Goal: Information Seeking & Learning: Find specific fact

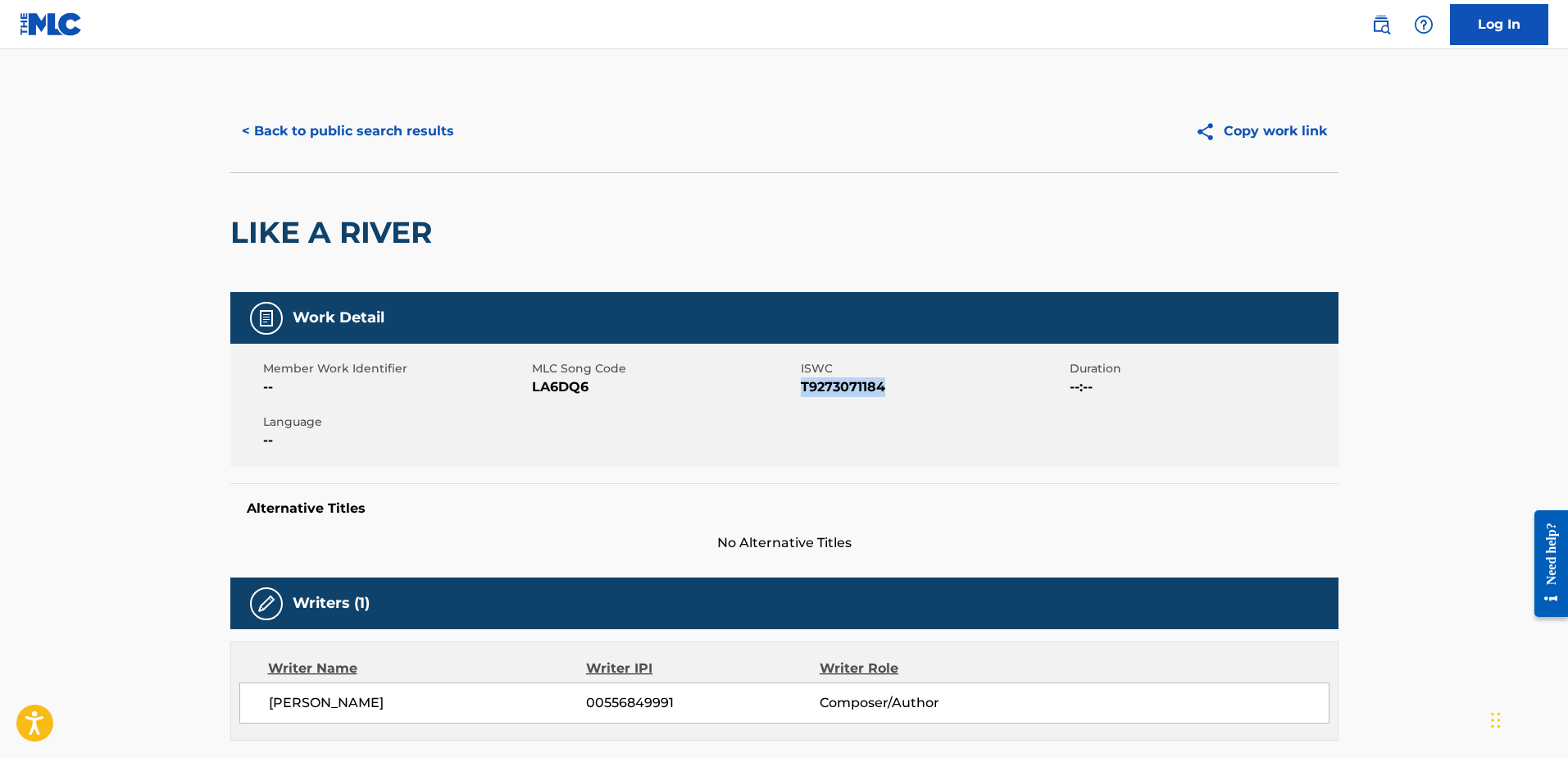
click at [360, 131] on button "< Back to public search results" at bounding box center [347, 131] width 235 height 41
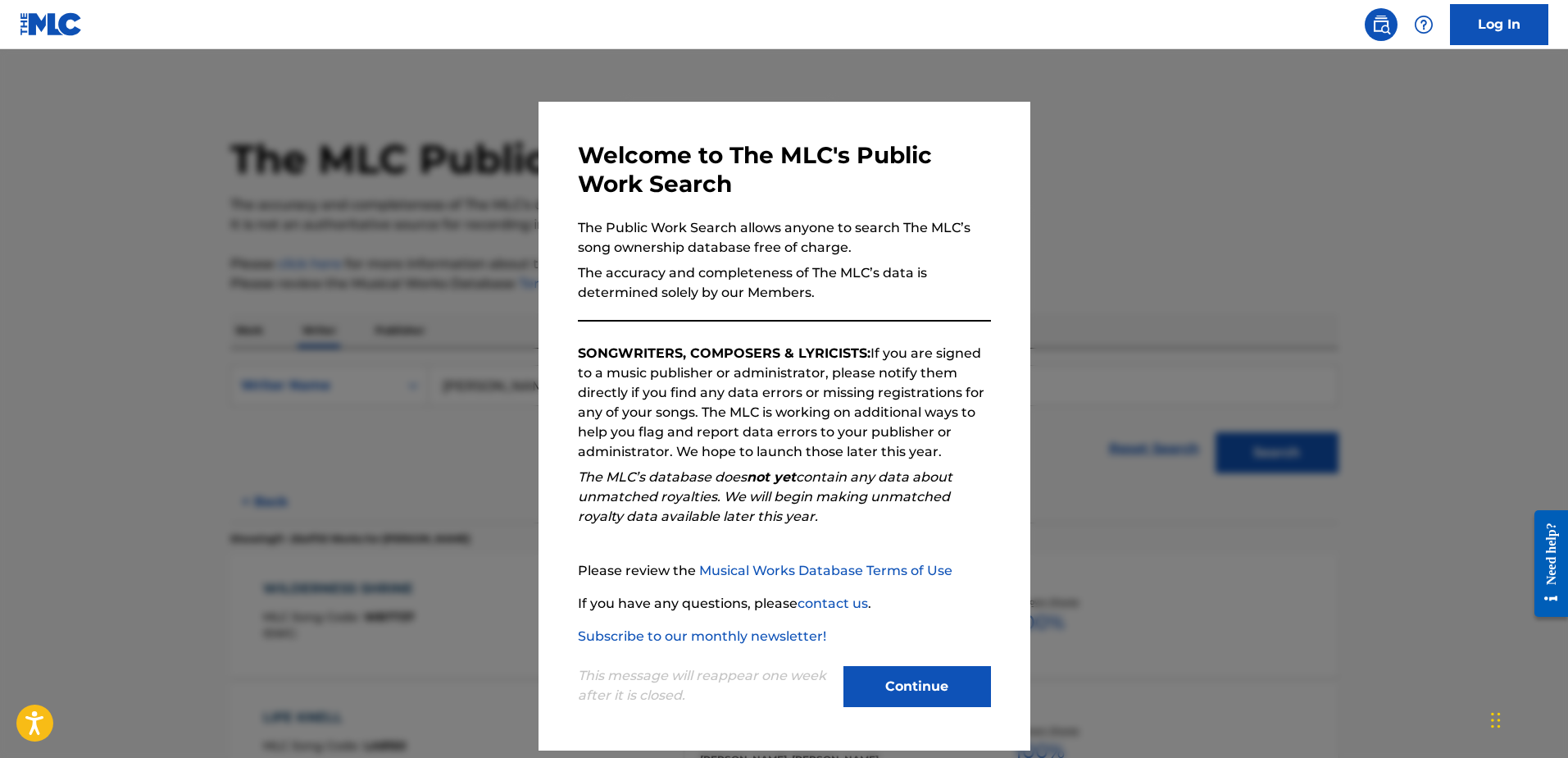
click at [870, 679] on button "Continue" at bounding box center [917, 686] width 148 height 41
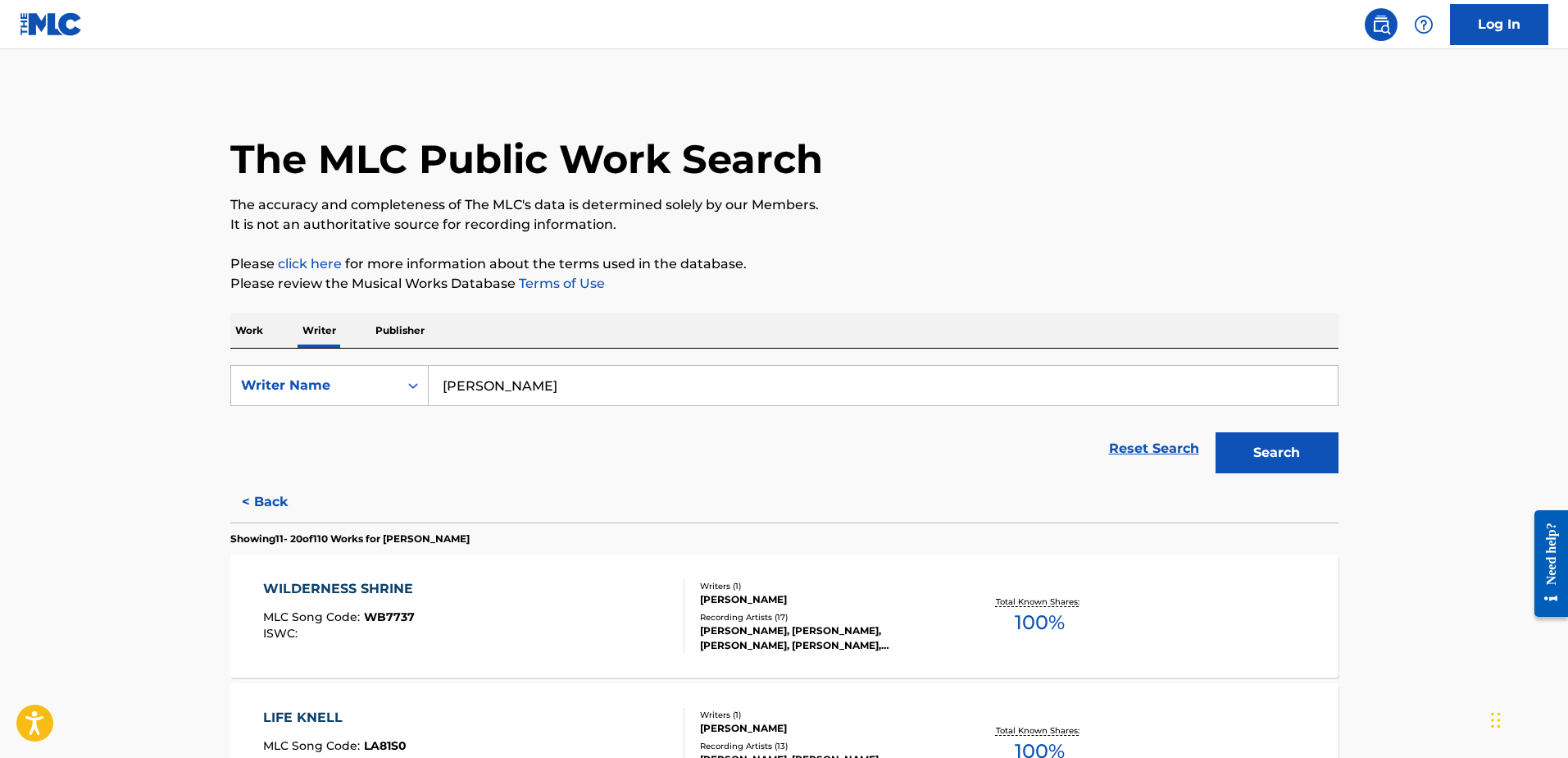
click at [527, 383] on input "[PERSON_NAME]" at bounding box center [883, 386] width 909 height 40
click at [527, 382] on input "[PERSON_NAME]" at bounding box center [883, 386] width 909 height 40
paste input "[PERSON_NAME]"
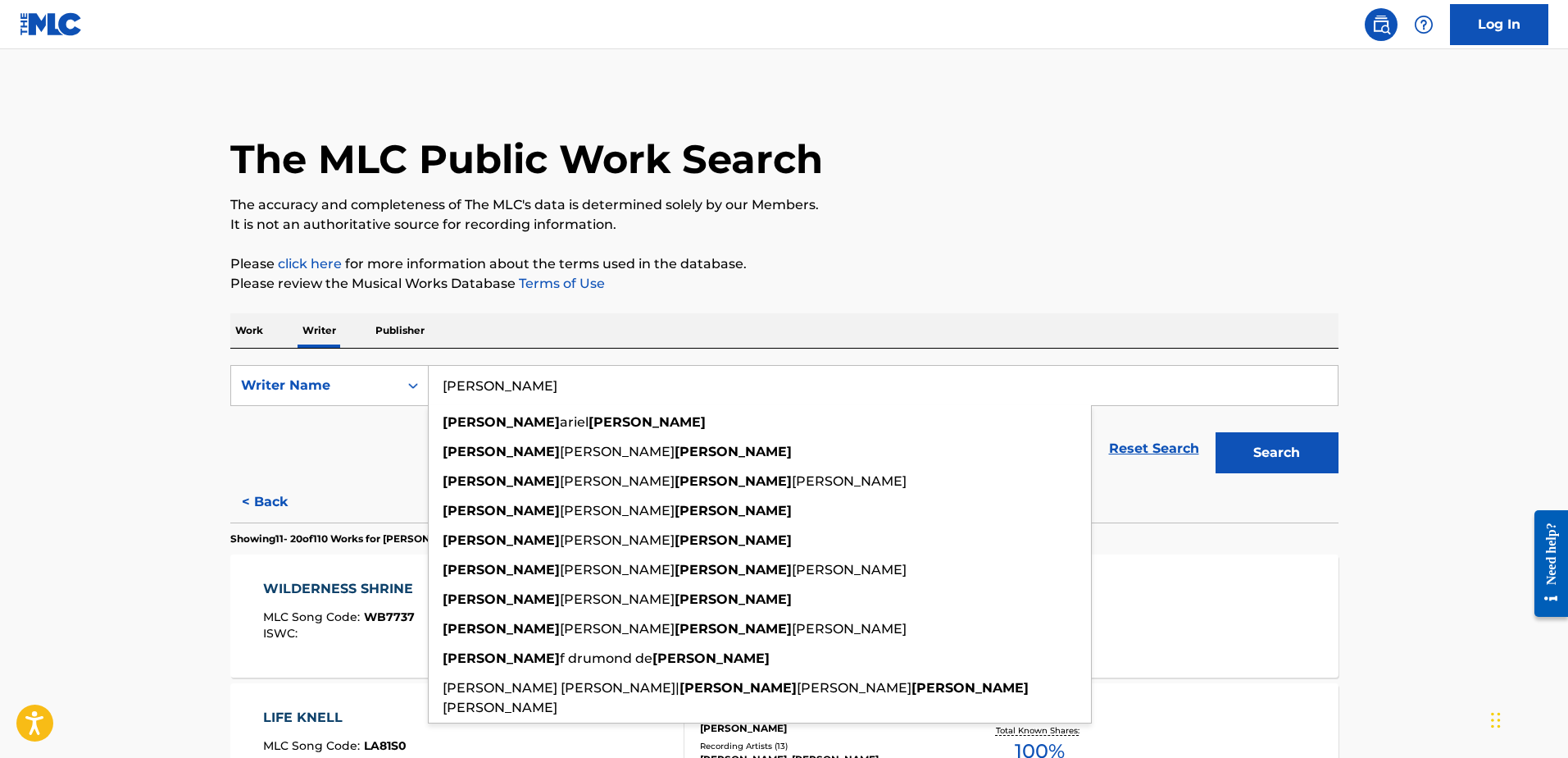
type input "[PERSON_NAME]"
click at [1276, 452] on button "Search" at bounding box center [1277, 452] width 123 height 41
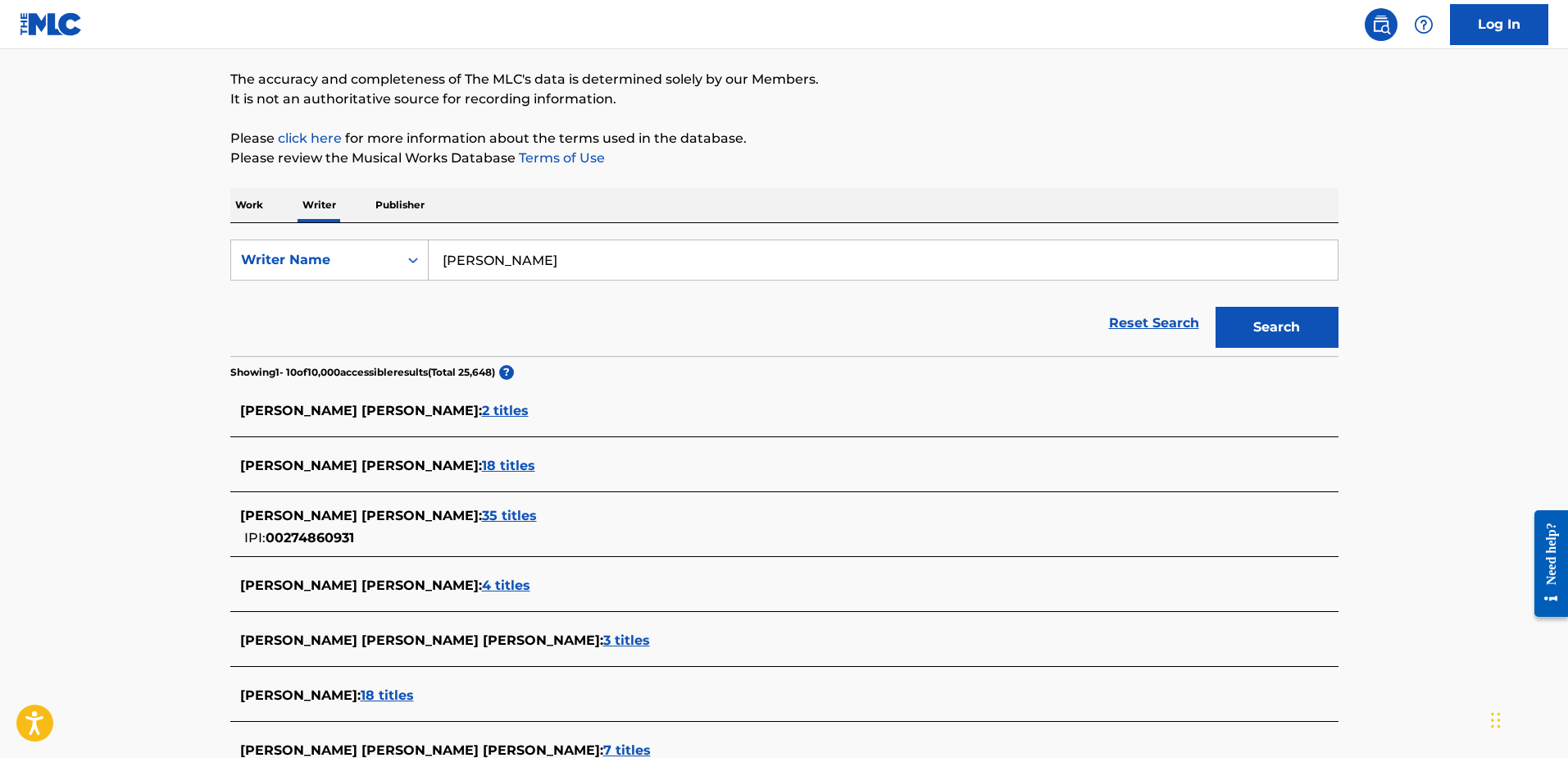
scroll to position [187, 0]
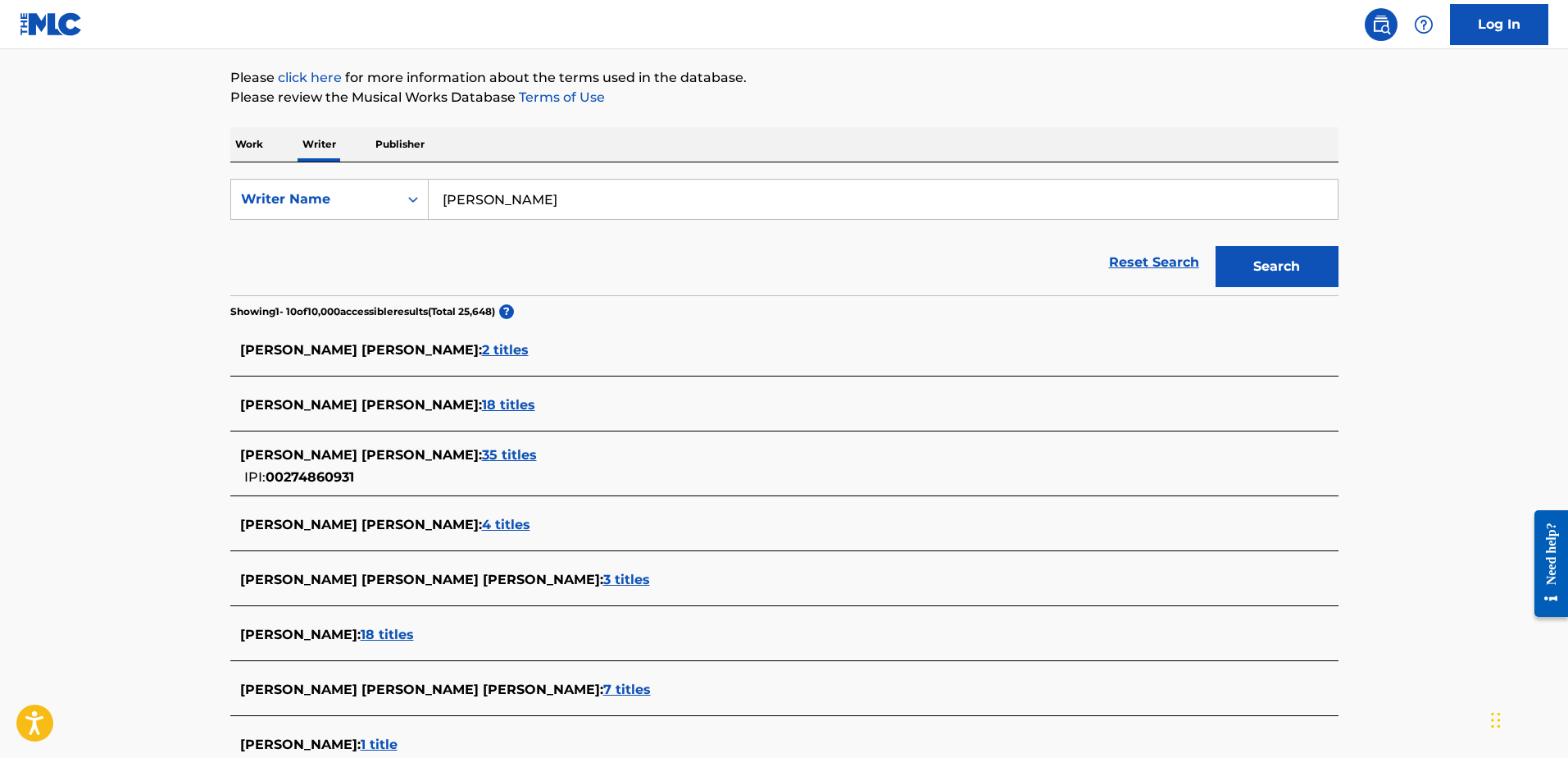
click at [255, 144] on p "Work" at bounding box center [249, 144] width 38 height 35
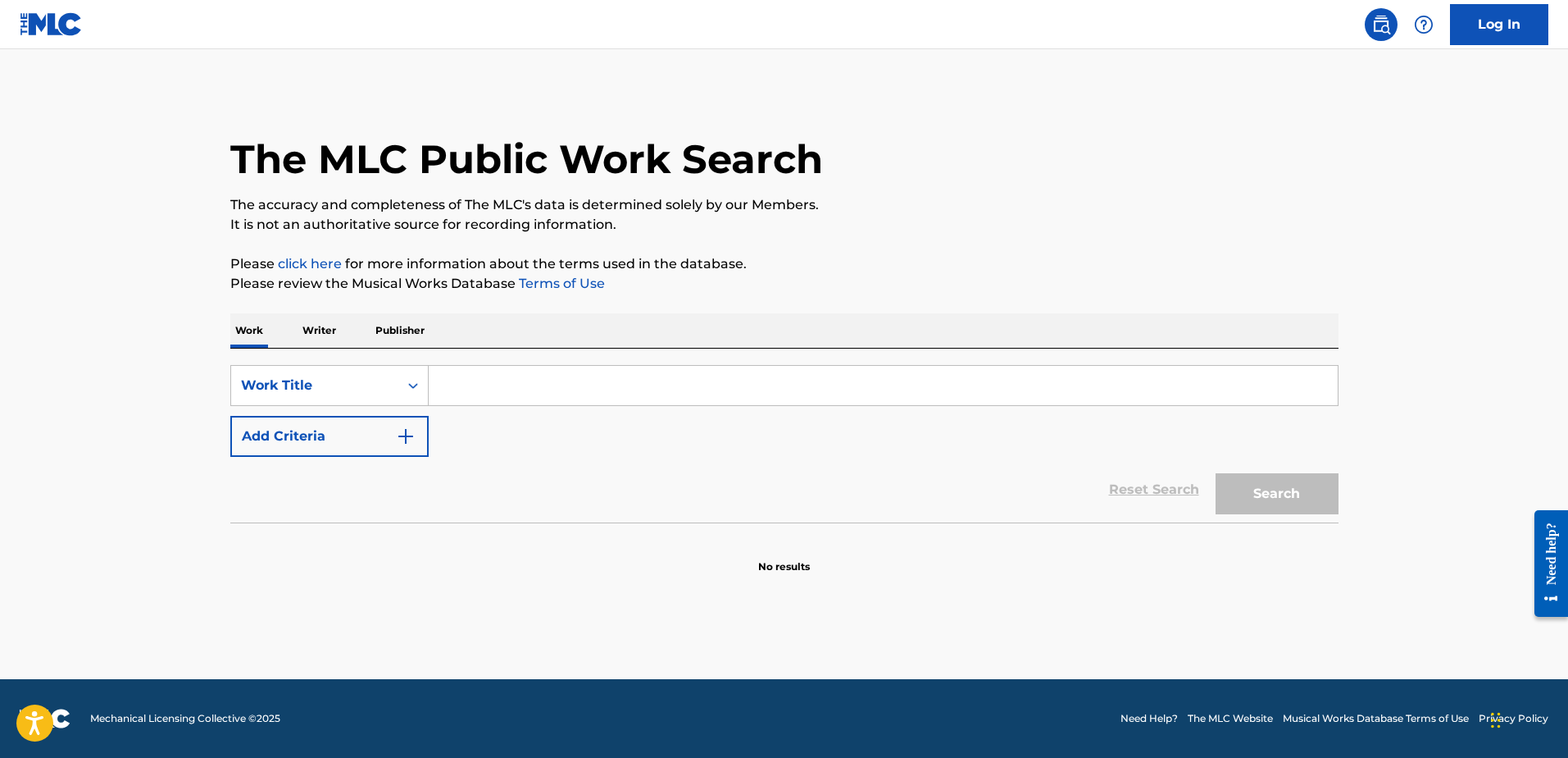
click at [502, 390] on input "Search Form" at bounding box center [883, 386] width 909 height 40
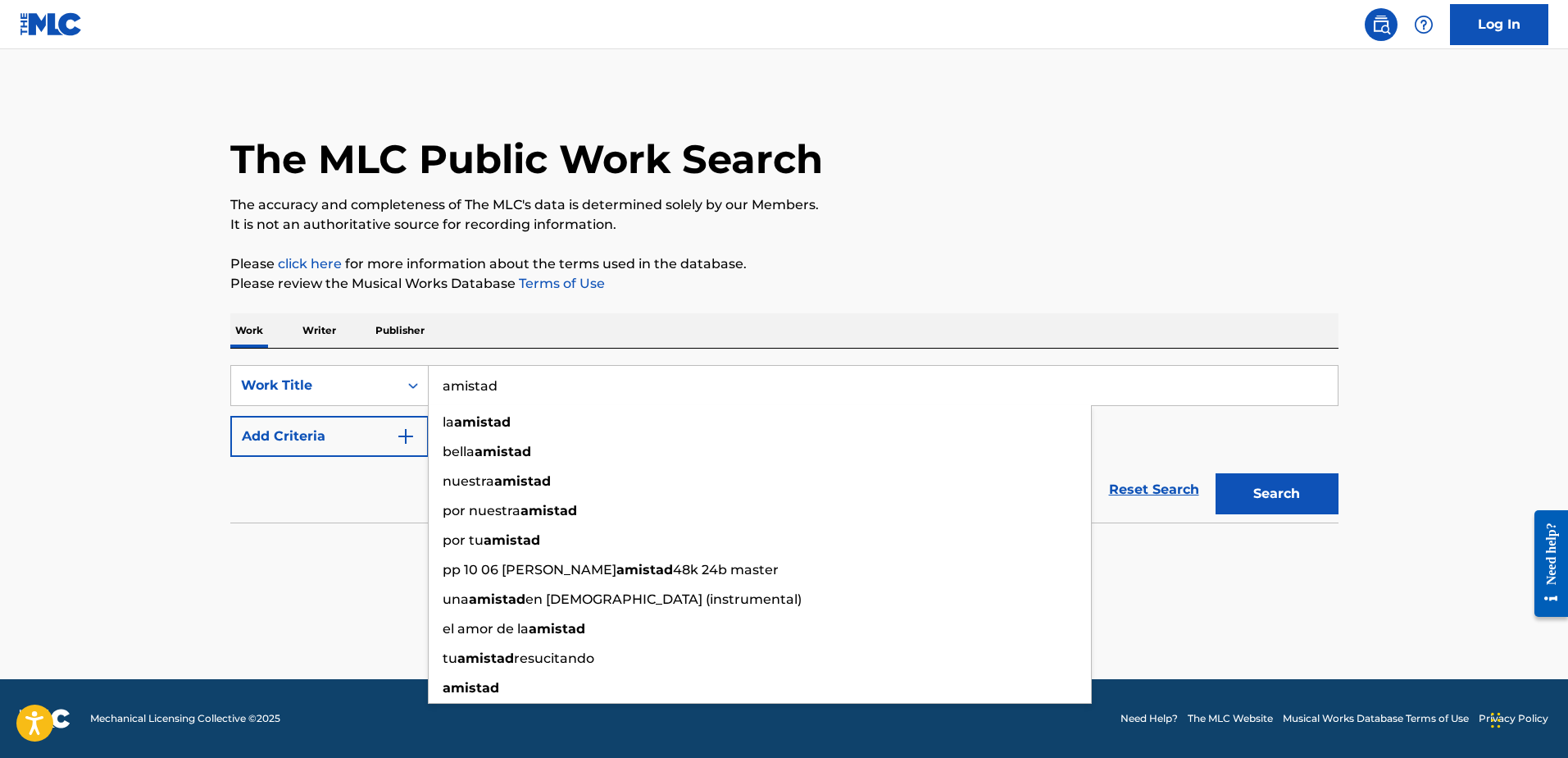
type input "amistad"
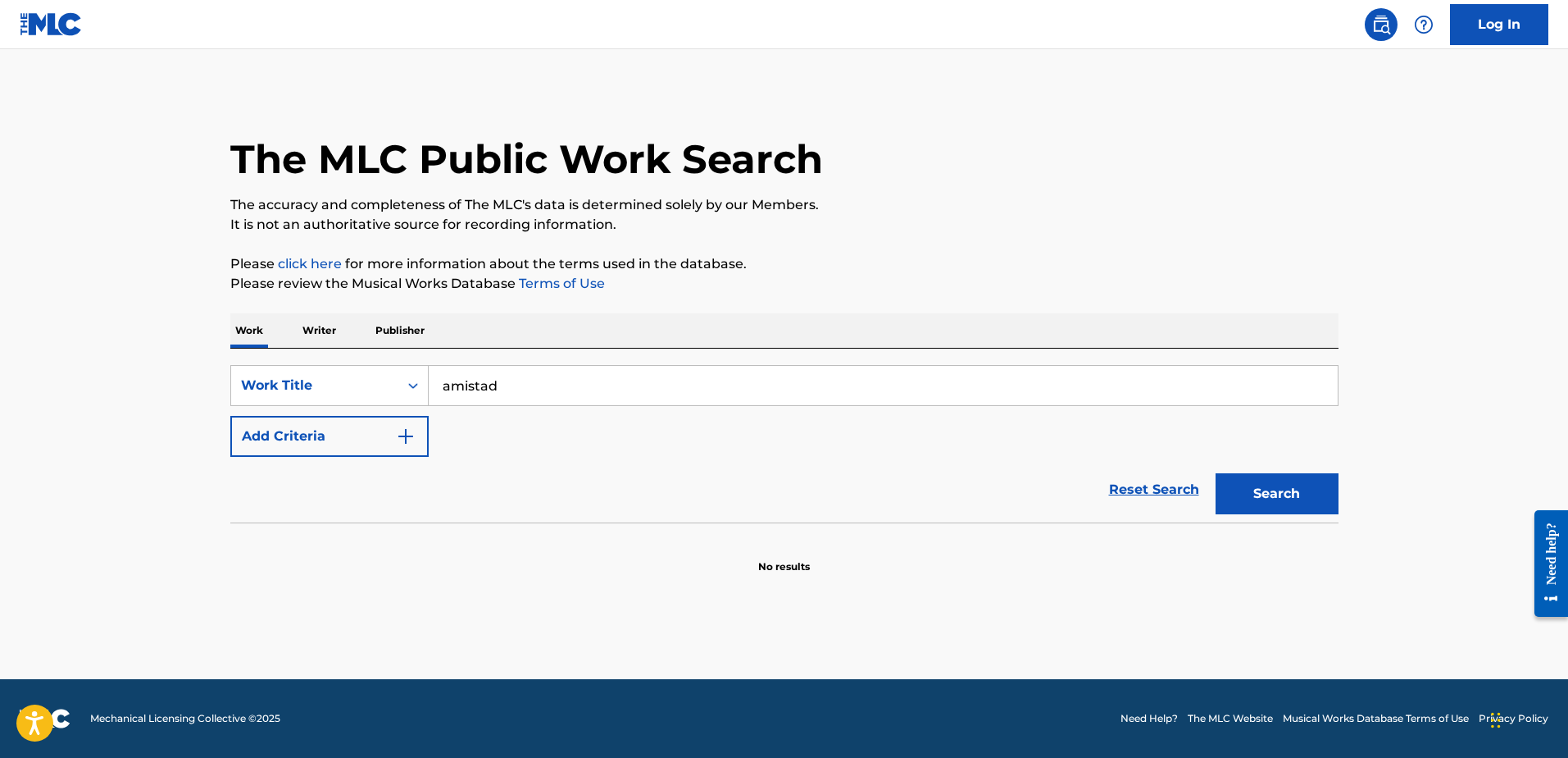
click at [245, 493] on div "Reset Search Search" at bounding box center [784, 489] width 1109 height 65
click at [327, 428] on button "Add Criteria" at bounding box center [329, 436] width 198 height 41
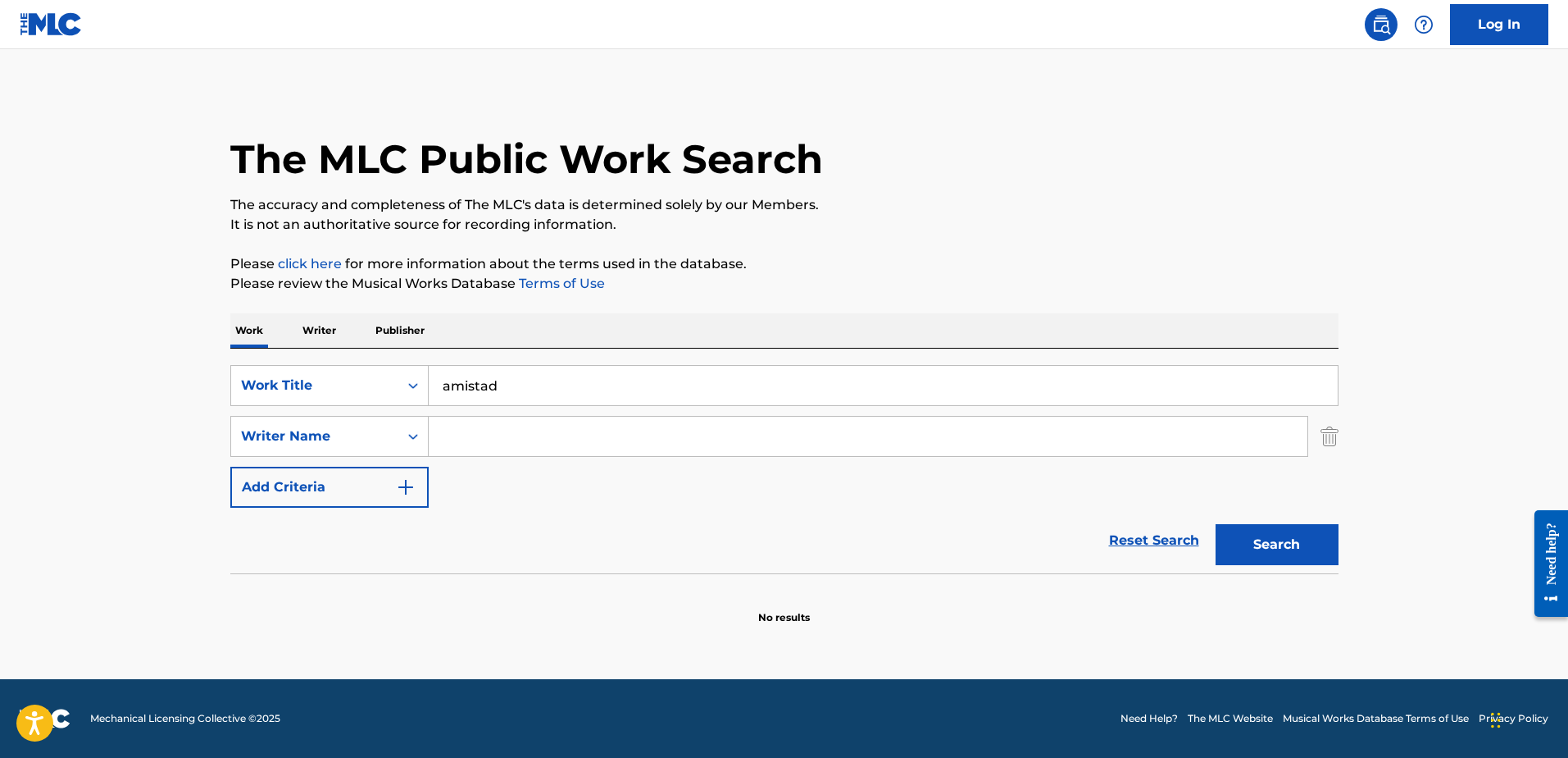
click at [520, 438] on input "Search Form" at bounding box center [868, 437] width 879 height 40
paste input "[PERSON_NAME]"
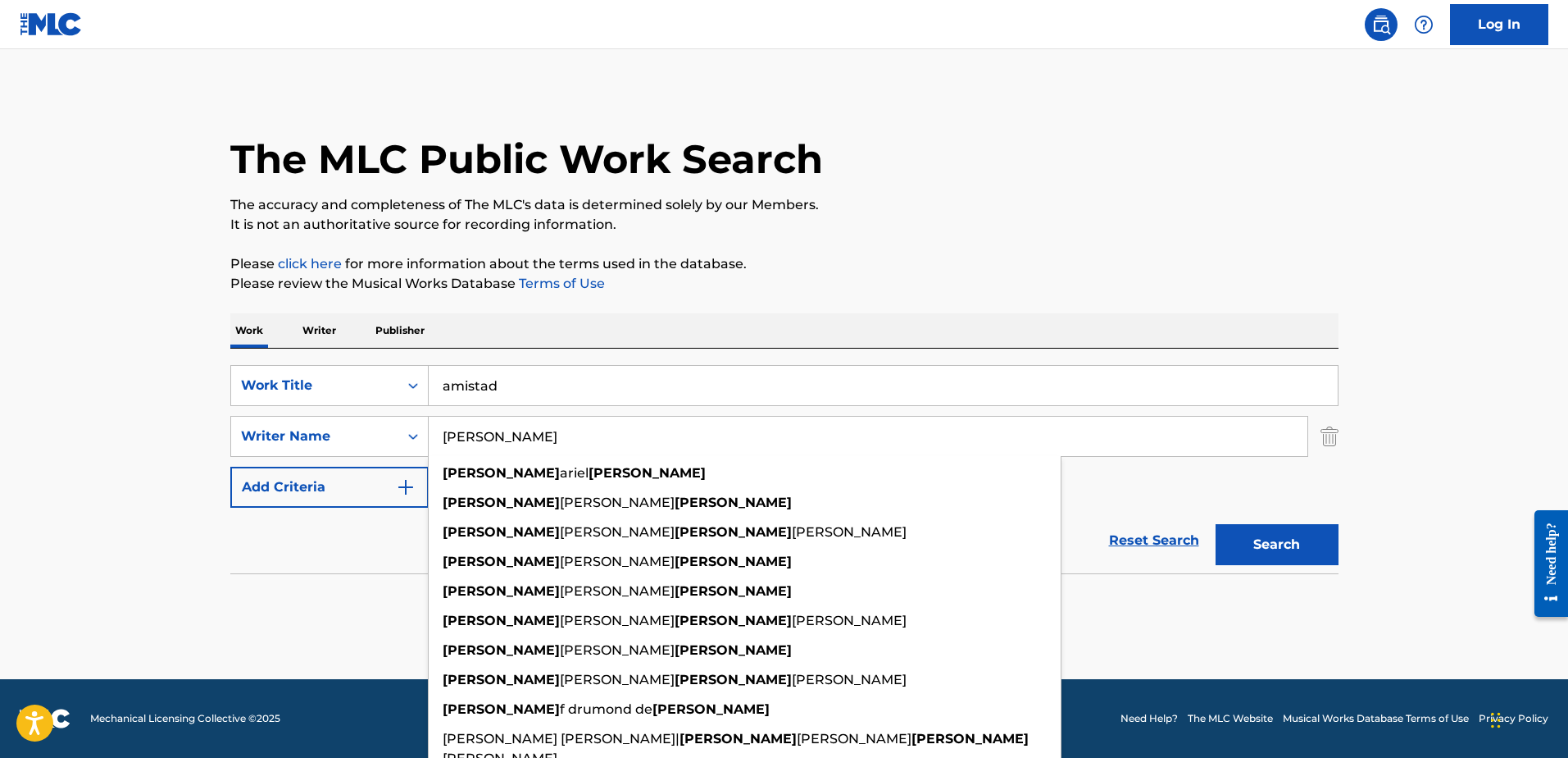
type input "[PERSON_NAME]"
click at [1276, 545] on button "Search" at bounding box center [1277, 544] width 123 height 41
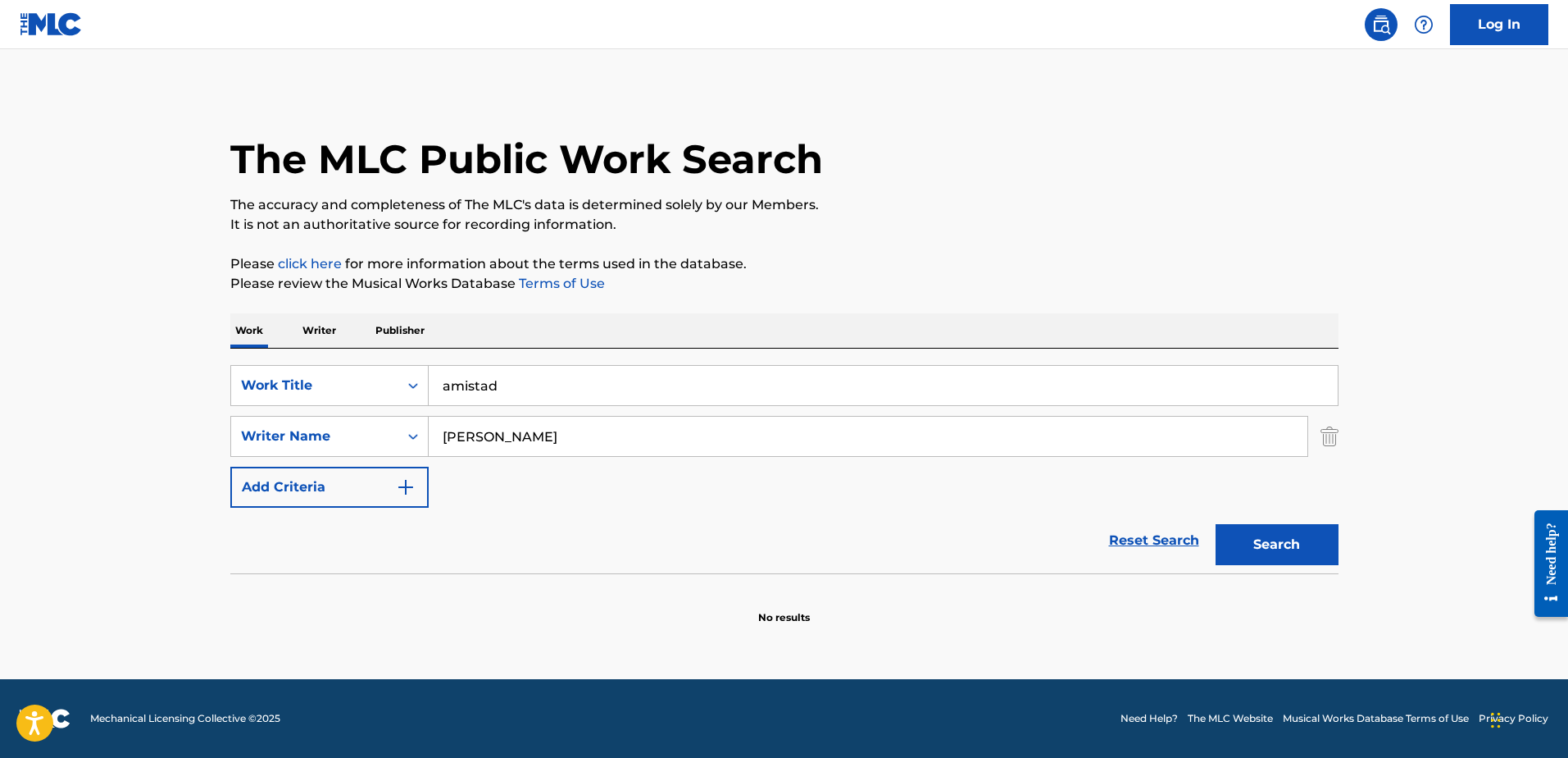
click at [440, 385] on input "amistad" at bounding box center [883, 386] width 909 height 40
click at [1276, 545] on button "Search" at bounding box center [1277, 544] width 123 height 41
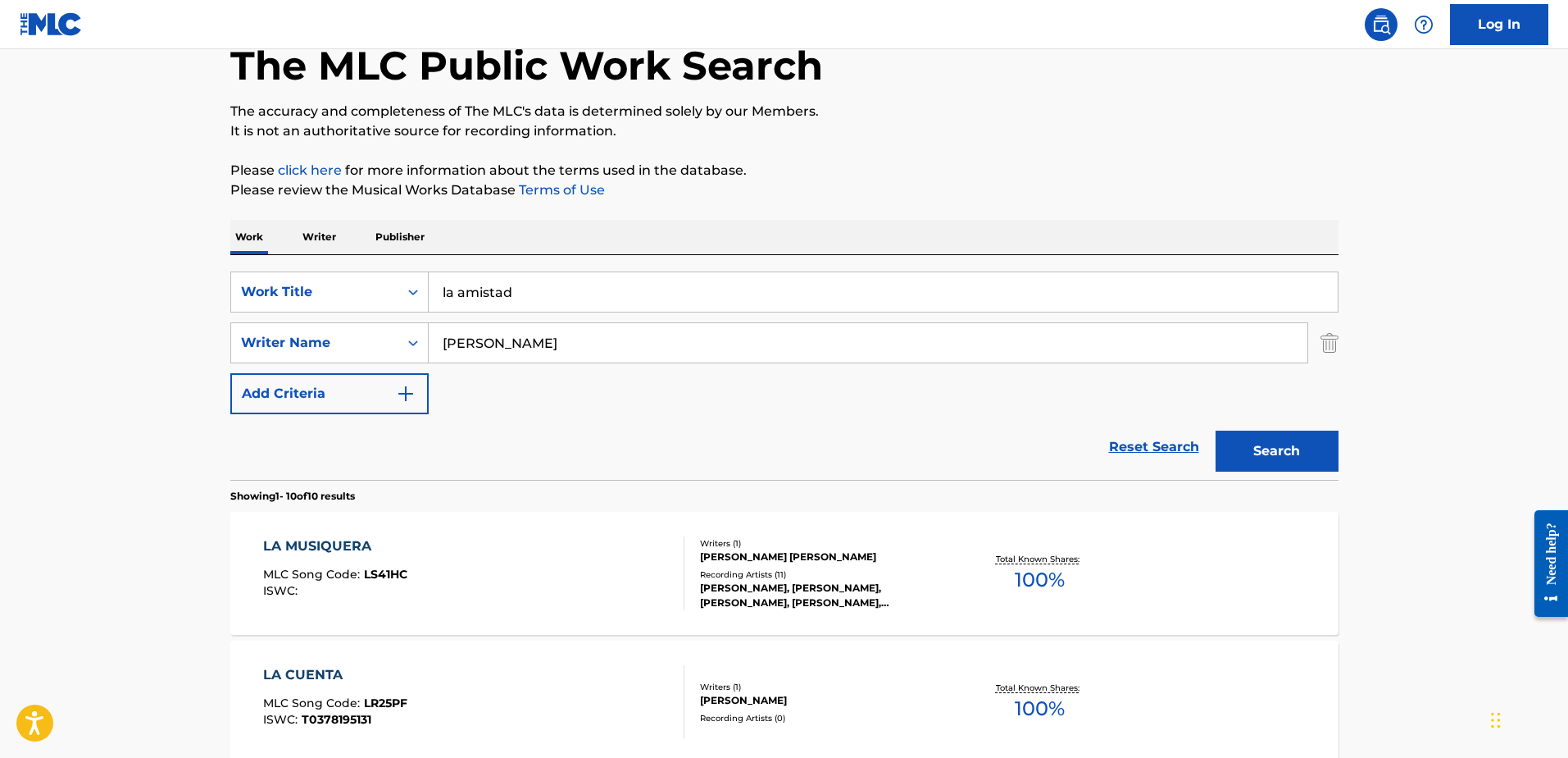
scroll to position [73, 0]
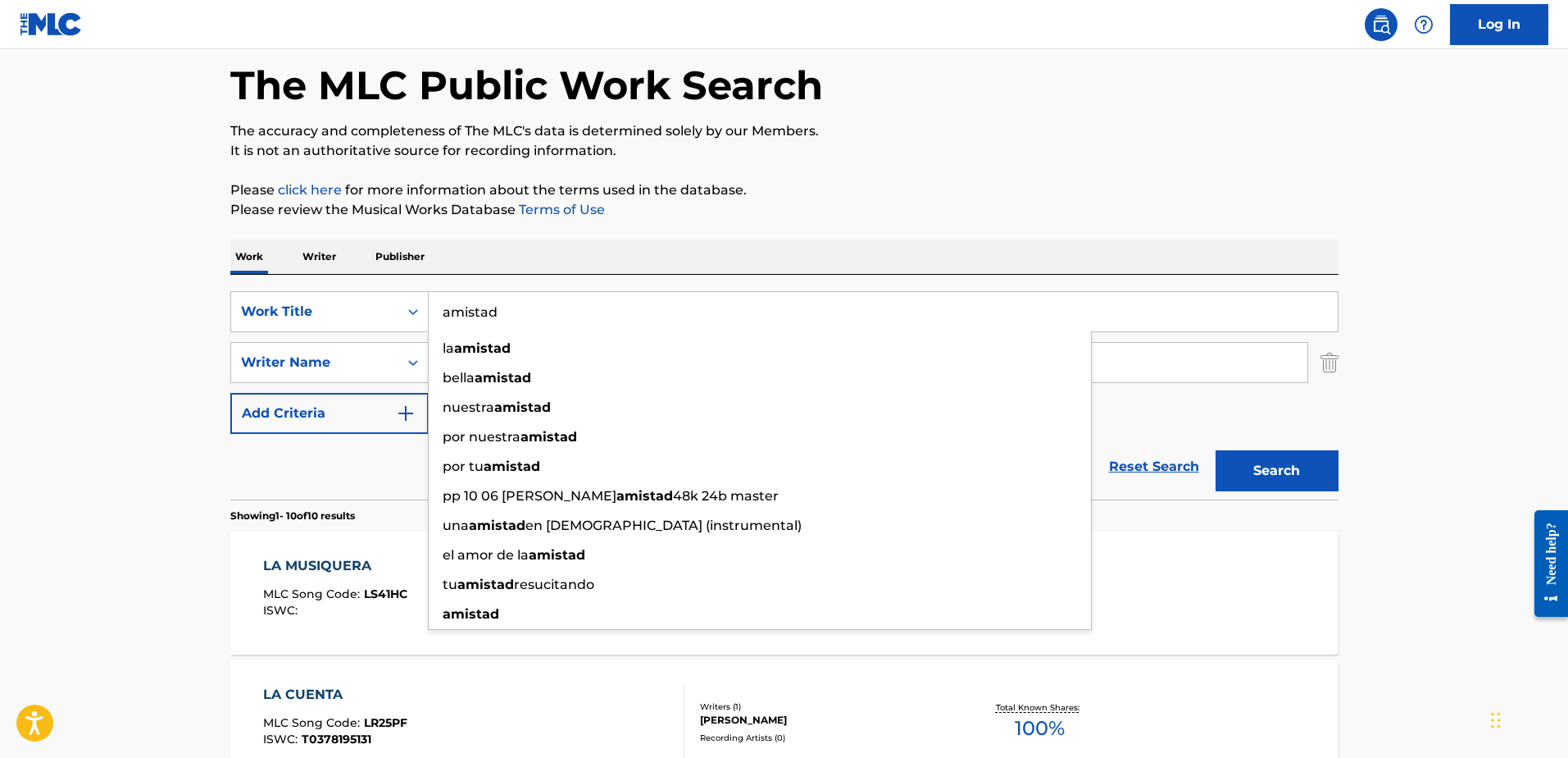
type input "amistad"
click at [1276, 470] on button "Search" at bounding box center [1277, 470] width 123 height 41
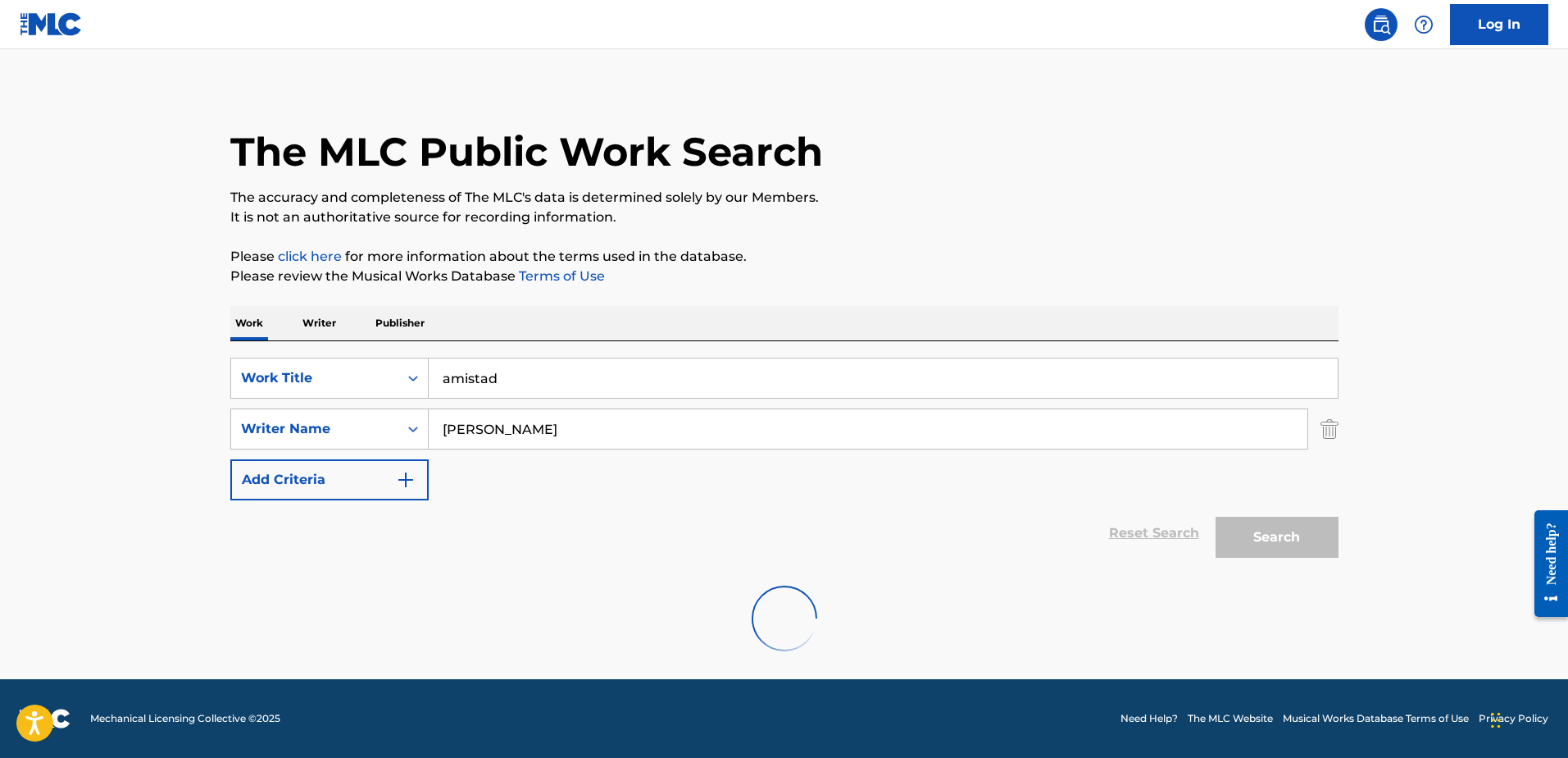
scroll to position [0, 0]
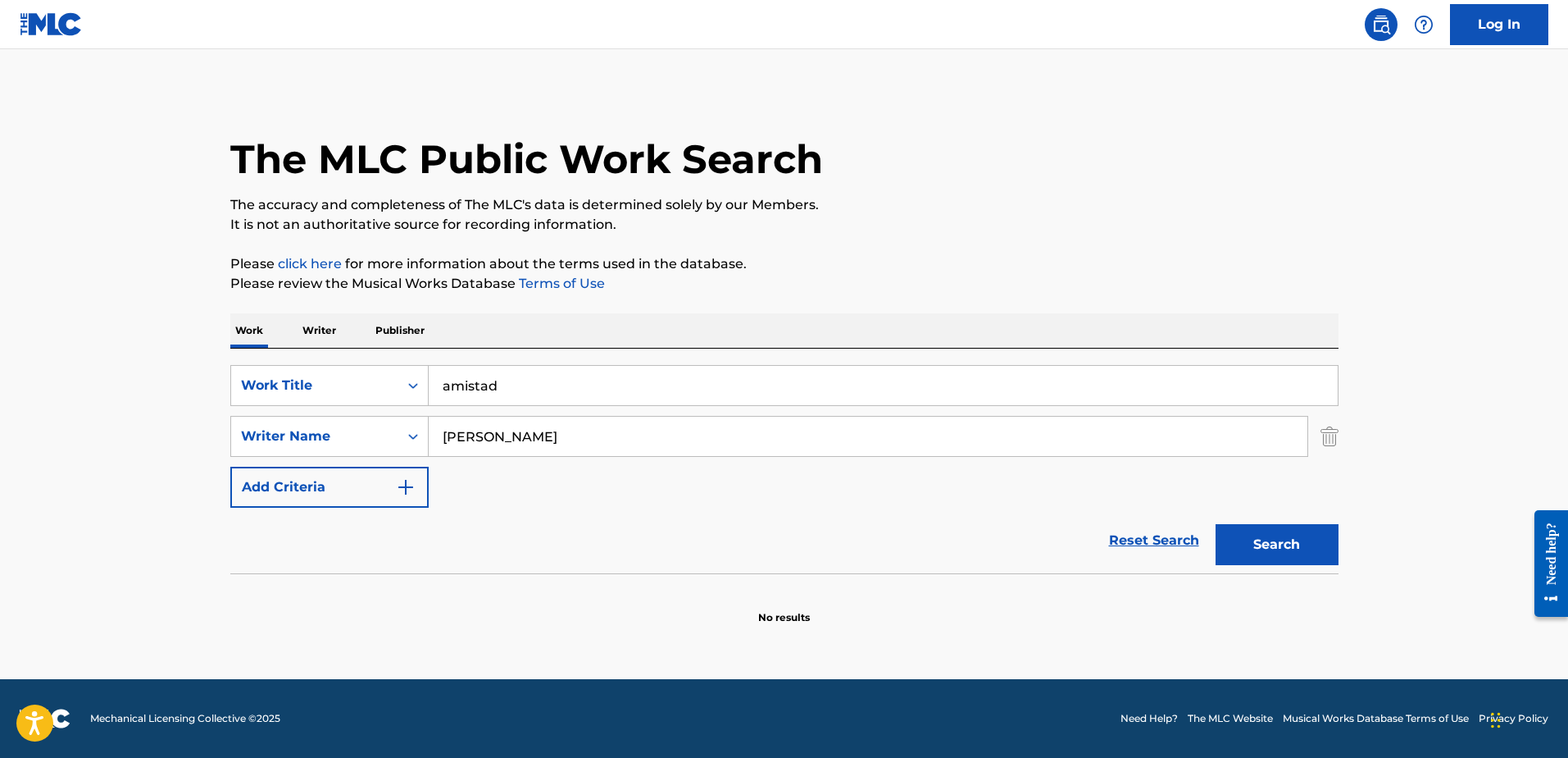
drag, startPoint x: 154, startPoint y: 94, endPoint x: 866, endPoint y: 30, distance: 714.9
click at [154, 94] on main "The MLC Public Work Search The accuracy and completeness of The MLC's data is d…" at bounding box center [784, 364] width 1568 height 630
